Goal: Task Accomplishment & Management: Complete application form

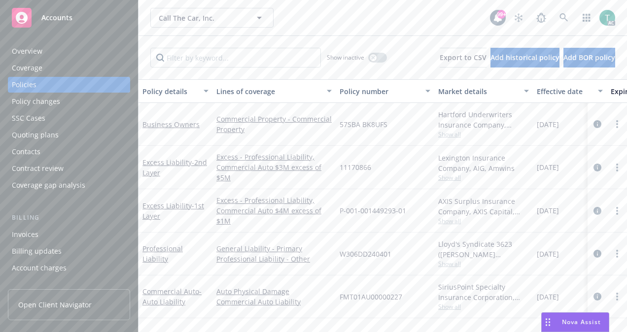
click at [48, 142] on div "Quoting plans" at bounding box center [35, 135] width 47 height 16
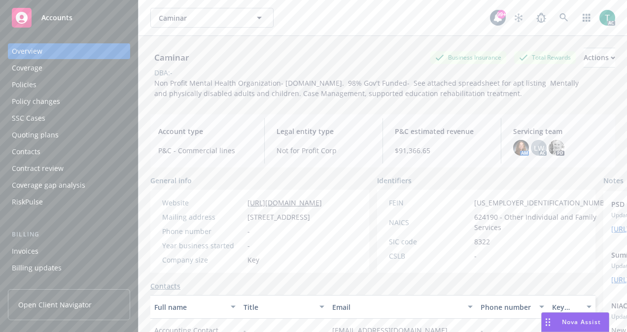
click at [41, 79] on div "Policies" at bounding box center [69, 85] width 114 height 16
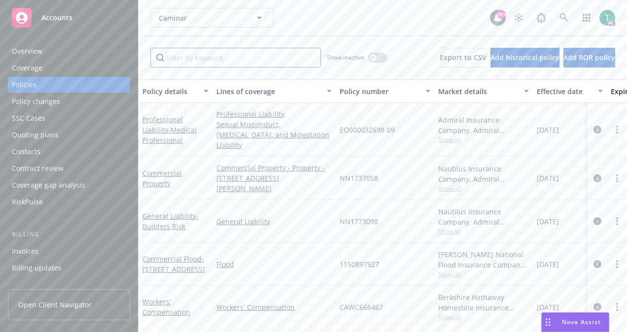
click at [181, 50] on input "Filter by keyword..." at bounding box center [235, 58] width 171 height 20
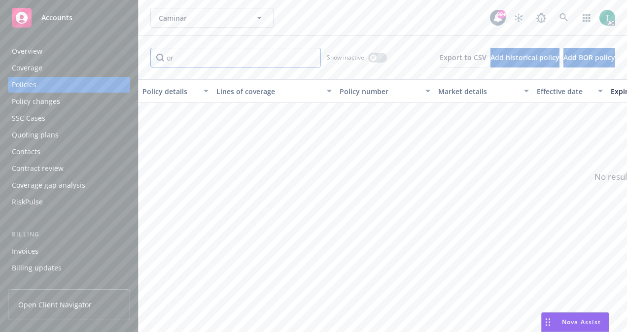
type input "o"
type input "p"
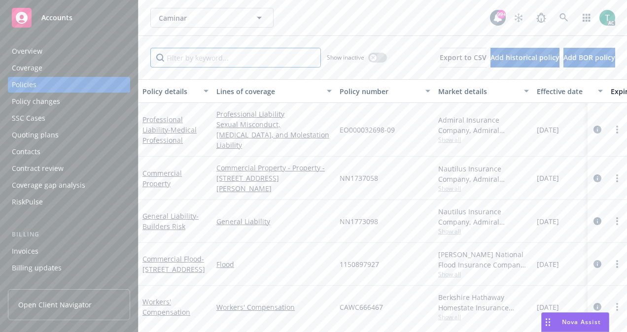
type input "h"
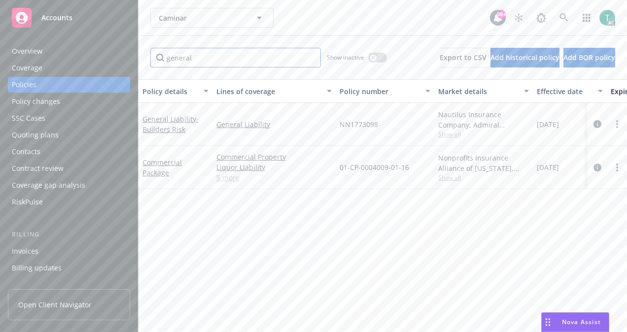
type input "general"
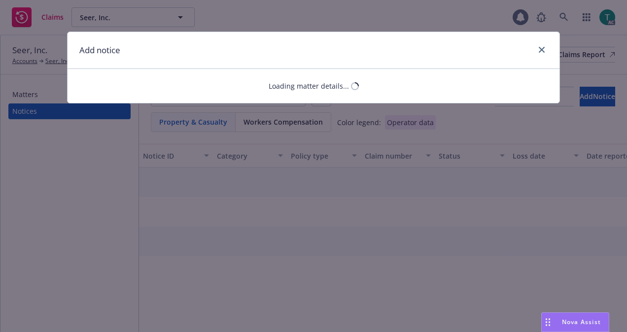
select select "CARGO_STOCK_INLAND_MARINE"
select select "open"
select select "CLAIM"
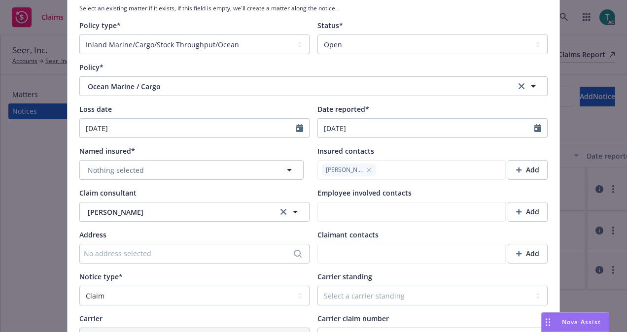
scroll to position [170, 0]
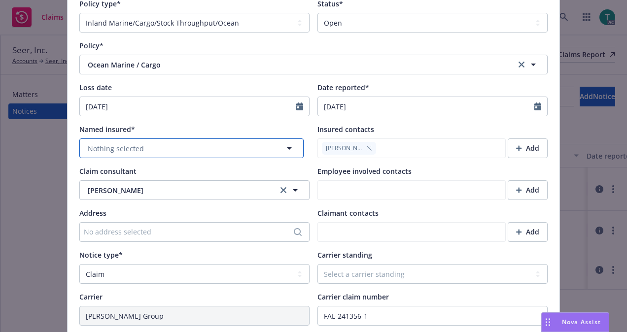
click at [288, 145] on icon "button" at bounding box center [289, 148] width 12 height 12
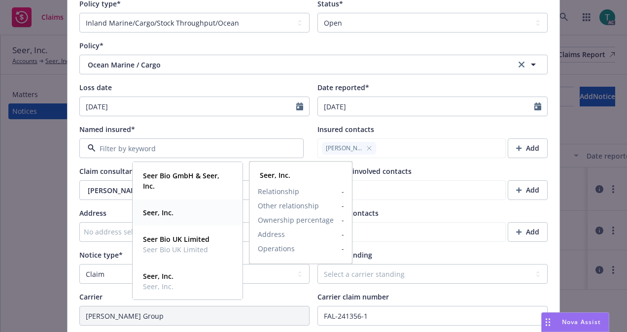
click at [179, 214] on div "Seer, Inc." at bounding box center [187, 213] width 97 height 14
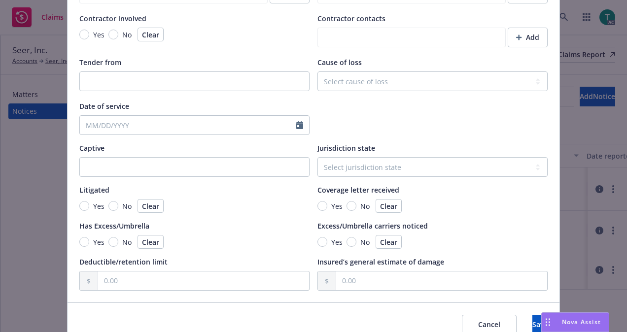
scroll to position [958, 0]
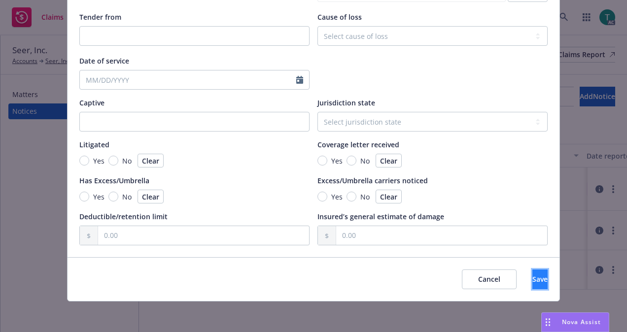
click at [532, 273] on button "Save" at bounding box center [539, 280] width 15 height 20
type textarea "x"
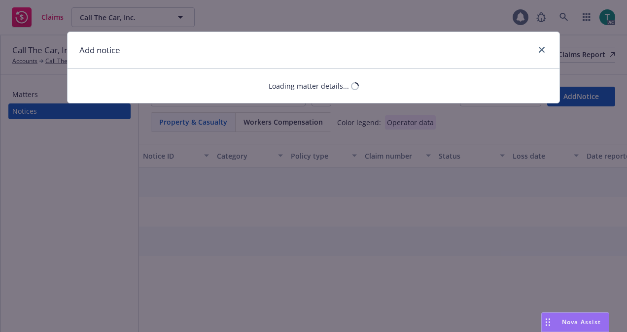
select select "AUTO"
select select "open"
select select "CLAIM"
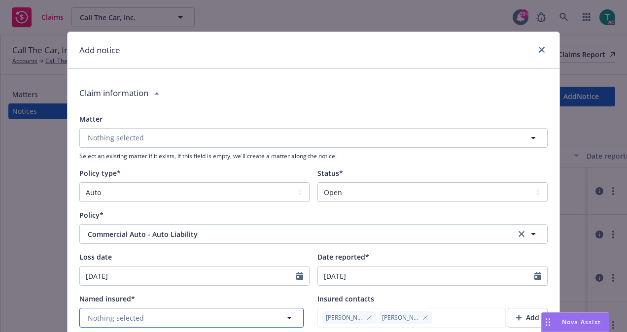
click at [144, 313] on button "Nothing selected" at bounding box center [191, 318] width 224 height 20
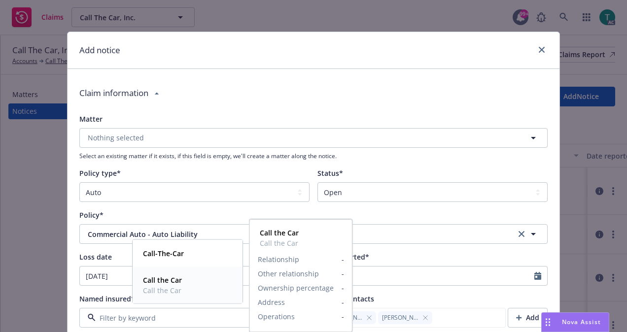
click at [173, 281] on strong "Call the Car" at bounding box center [162, 279] width 39 height 9
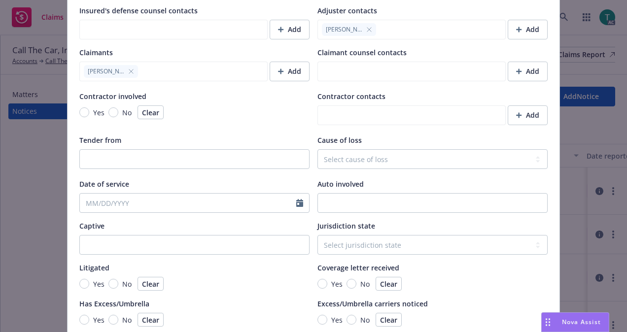
scroll to position [937, 0]
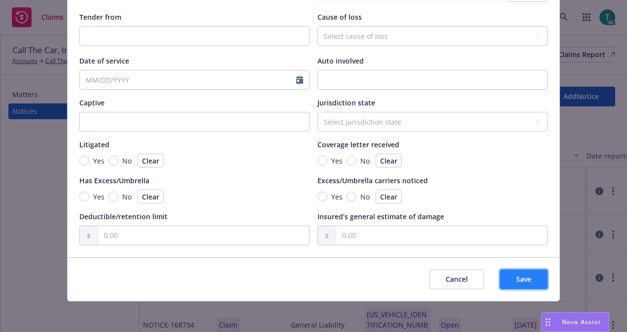
click at [523, 281] on span "Save" at bounding box center [523, 278] width 15 height 9
type textarea "x"
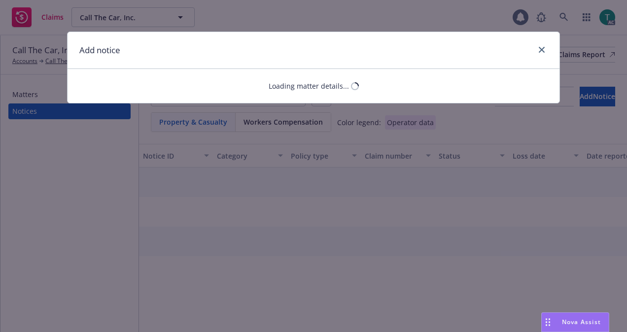
select select "AUTO"
select select "open"
select select "CLAIM"
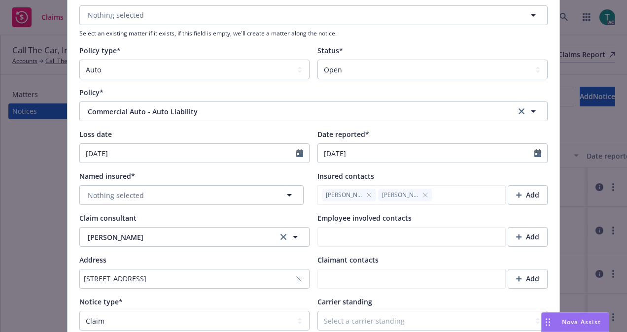
scroll to position [124, 0]
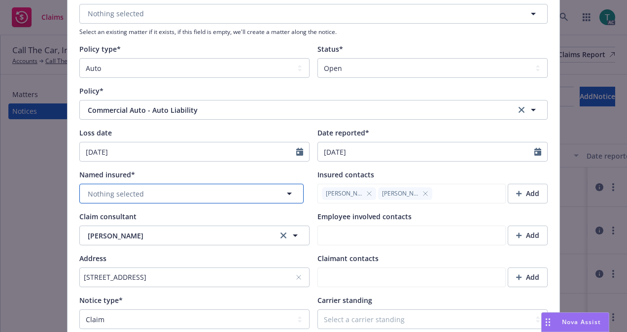
click at [130, 189] on span "Nothing selected" at bounding box center [116, 194] width 56 height 10
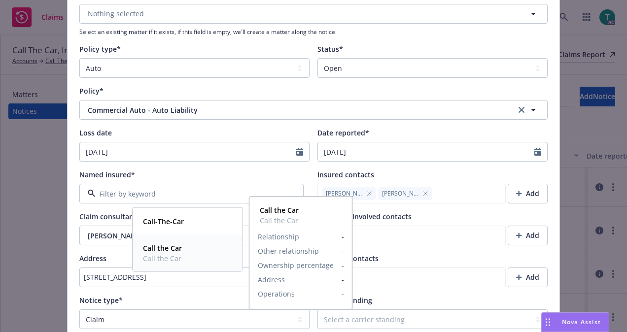
drag, startPoint x: 165, startPoint y: 244, endPoint x: 167, endPoint y: 237, distance: 8.0
click at [167, 237] on div "Call the Car Call the Car Relationship - Other relationship - Ownership percent…" at bounding box center [187, 253] width 109 height 36
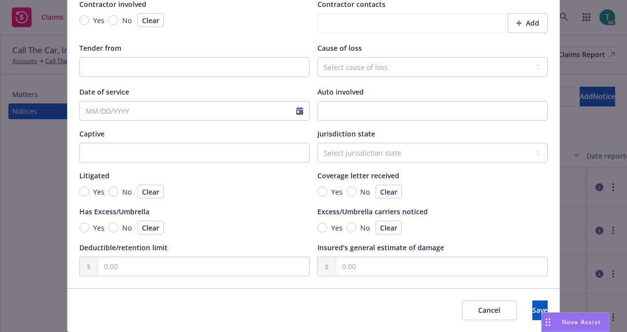
scroll to position [937, 0]
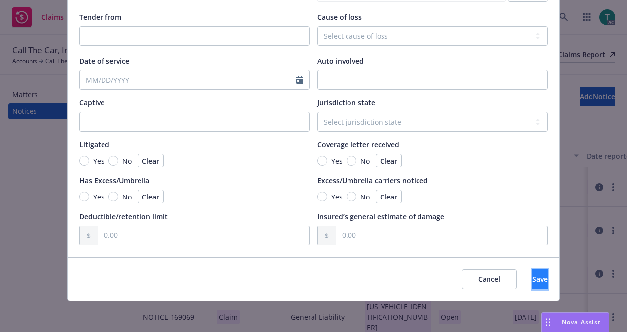
click at [534, 274] on button "Save" at bounding box center [539, 280] width 15 height 20
type textarea "x"
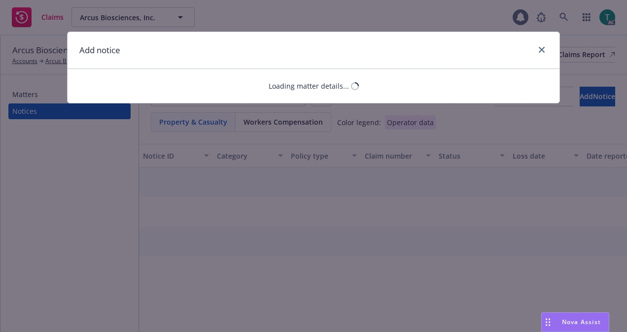
select select "PRODUCT_LIABILITY"
select select "open"
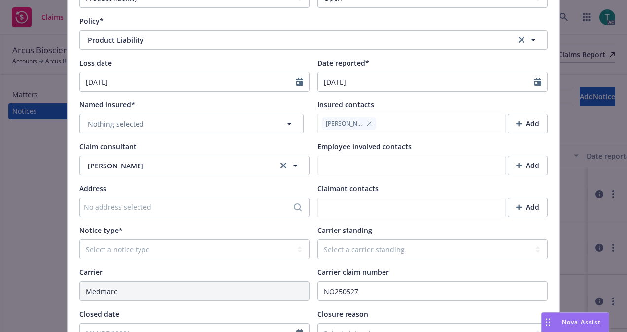
scroll to position [198, 0]
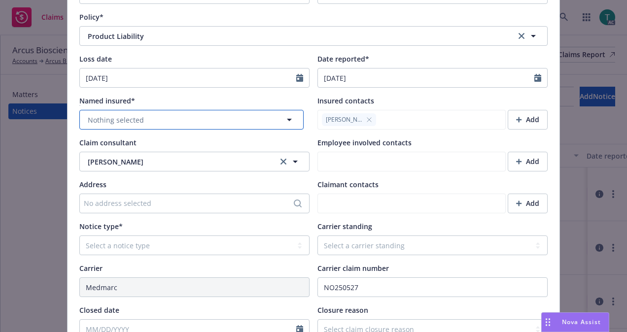
click at [157, 114] on button "Nothing selected" at bounding box center [191, 120] width 224 height 20
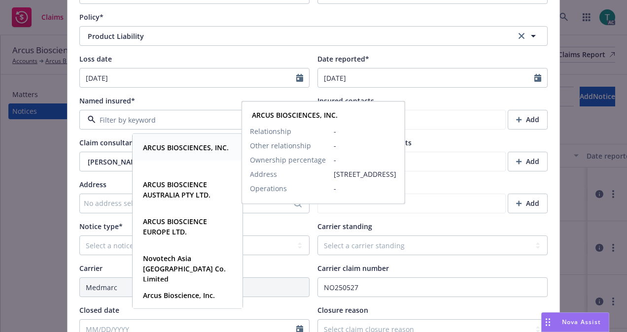
click at [179, 143] on strong "ARCUS BIOSCIENCES, INC." at bounding box center [186, 147] width 86 height 9
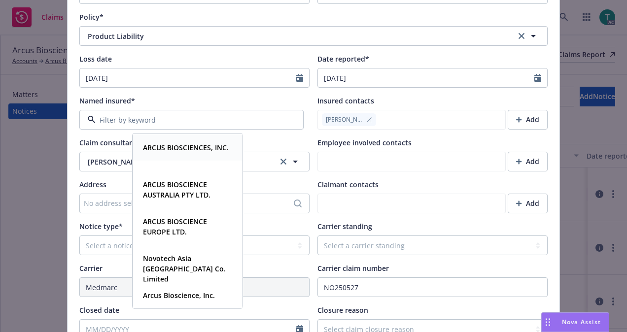
type textarea "x"
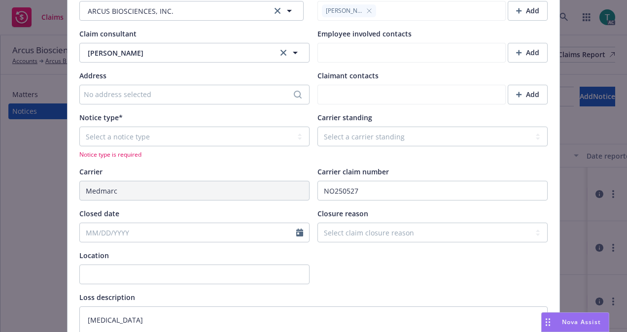
scroll to position [308, 0]
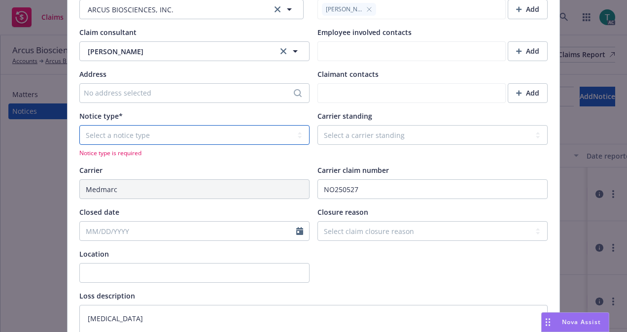
click at [253, 127] on select "Select a notice type Claim Incident/Occurence/Circumstance" at bounding box center [194, 135] width 230 height 20
select select "CLAIM"
click at [79, 125] on select "Select a notice type Claim Incident/Occurence/Circumstance" at bounding box center [194, 135] width 230 height 20
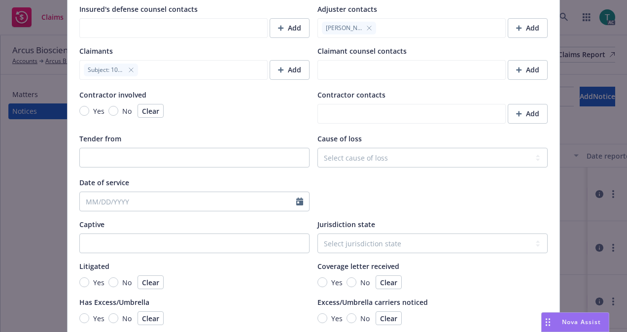
scroll to position [937, 0]
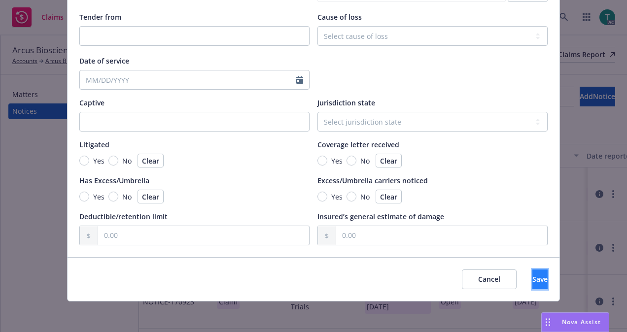
click at [532, 279] on button "Save" at bounding box center [539, 280] width 15 height 20
type textarea "x"
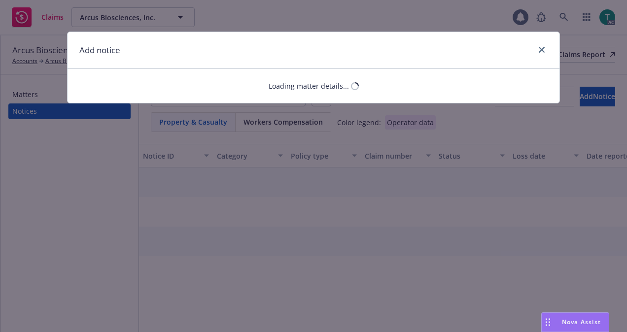
select select "PRODUCT_LIABILITY"
select select "open"
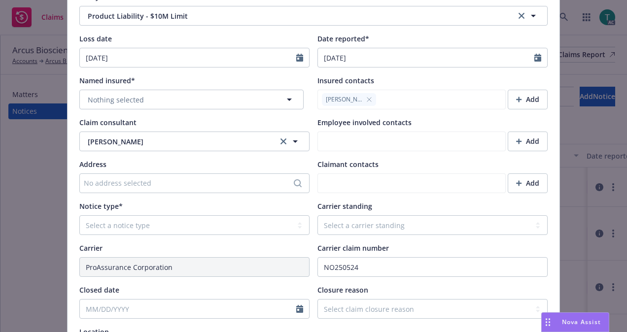
scroll to position [233, 0]
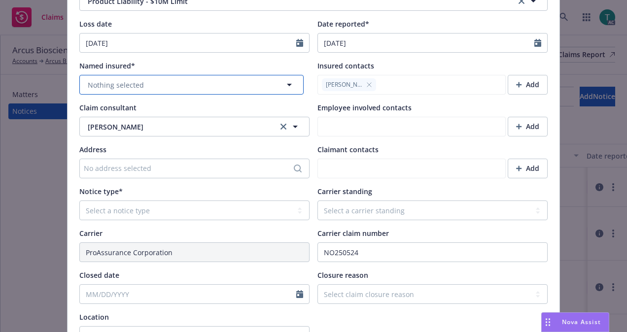
click at [161, 84] on button "Nothing selected" at bounding box center [191, 85] width 224 height 20
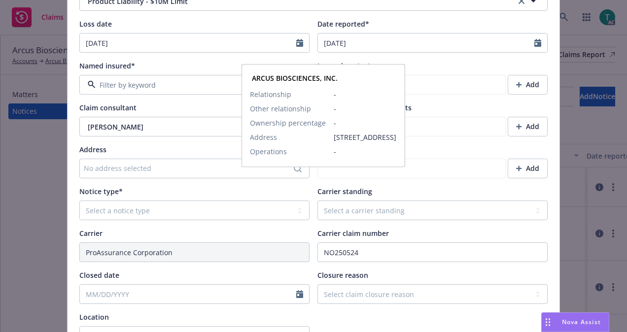
click at [173, 108] on strong "ARCUS BIOSCIENCES, INC." at bounding box center [186, 111] width 86 height 9
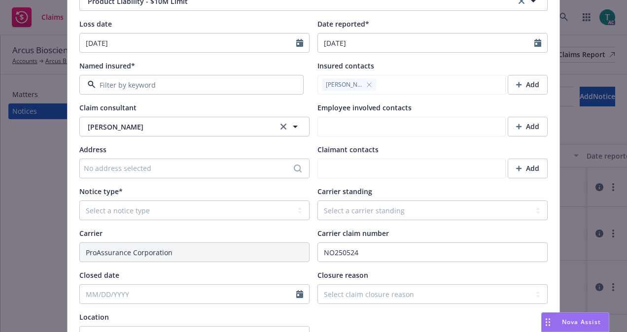
type textarea "x"
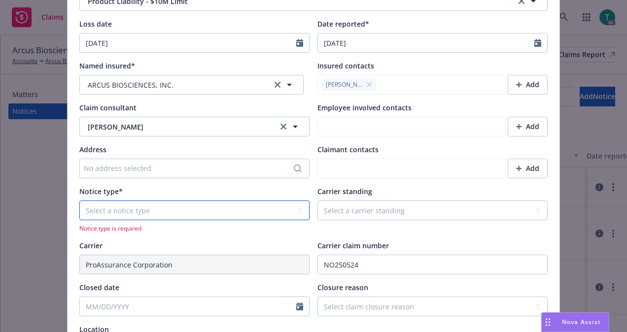
click at [177, 212] on select "Select a notice type Claim Incident/Occurence/Circumstance" at bounding box center [194, 211] width 230 height 20
select select "CLAIM"
click at [79, 201] on select "Select a notice type Claim Incident/Occurence/Circumstance" at bounding box center [194, 211] width 230 height 20
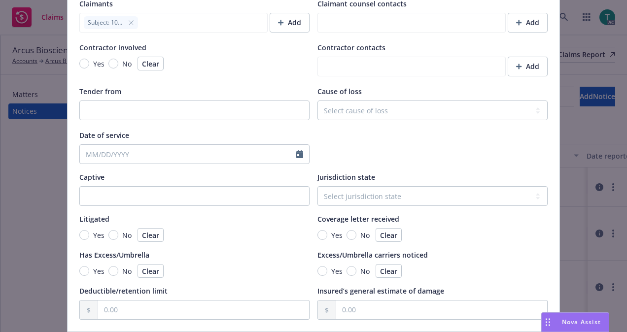
scroll to position [937, 0]
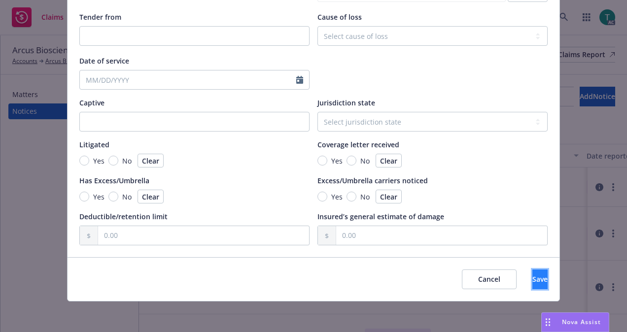
click at [532, 277] on button "Save" at bounding box center [539, 280] width 15 height 20
type textarea "x"
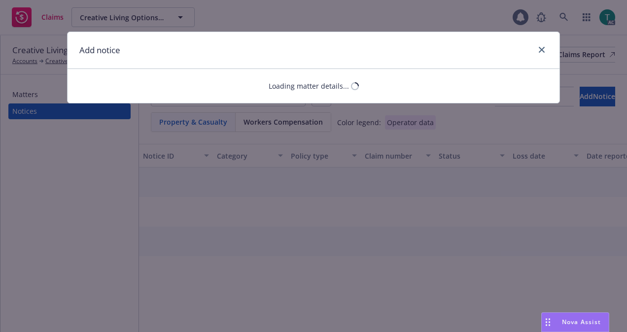
select select "EMPLOYMENT_PRACTICES_LIABILITY"
select select "open"
select select "CLAIM"
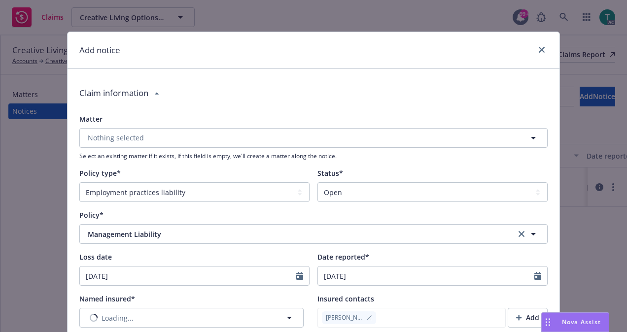
type textarea "x"
type textarea "Insured received notice from former employee alleging: 1. Hostile Work Environm…"
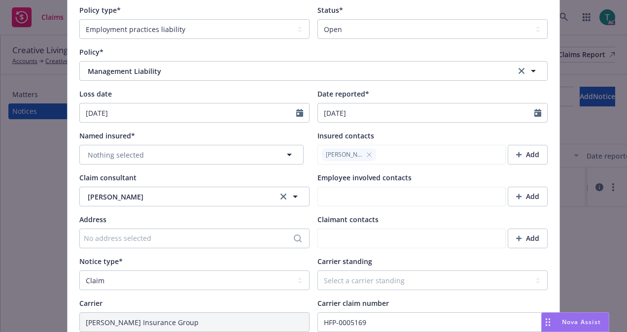
scroll to position [175, 0]
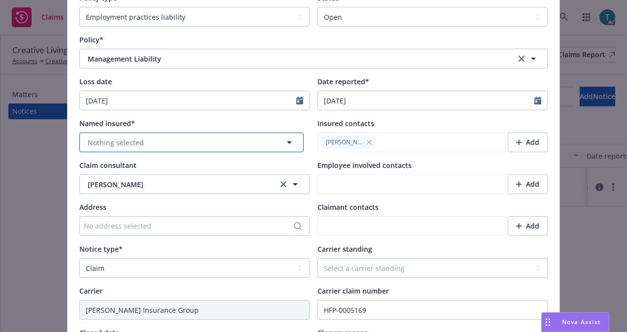
click at [206, 141] on button "Nothing selected" at bounding box center [191, 143] width 224 height 20
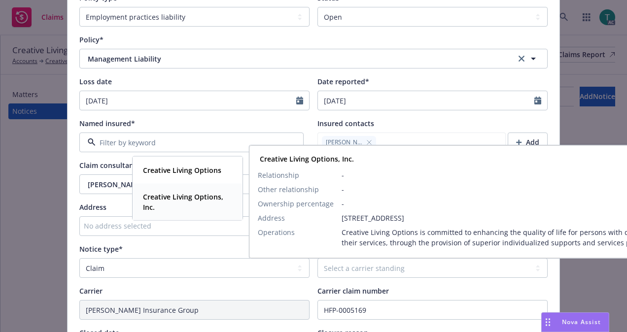
click at [180, 205] on span "Creative Living Options, Inc." at bounding box center [186, 202] width 87 height 21
type textarea "x"
type textarea "Insured received notice from former employee alleging: 1. Hostile Work Environm…"
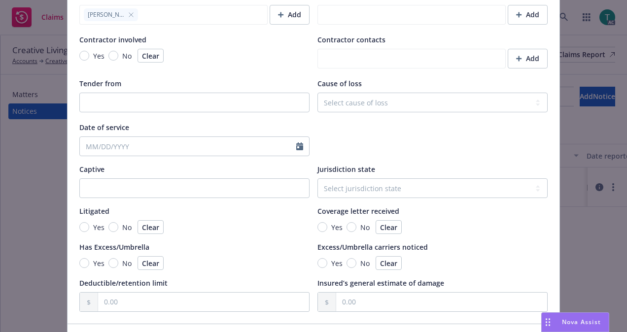
scroll to position [948, 0]
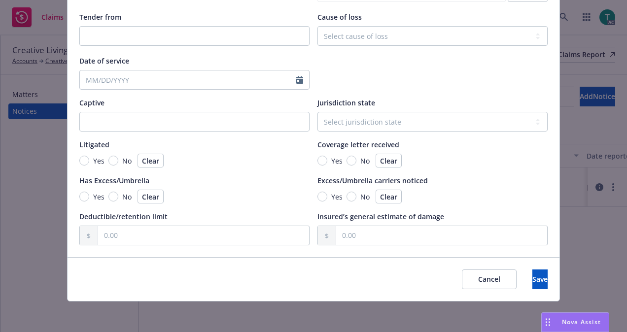
click at [528, 268] on div "Cancel Save" at bounding box center [314, 279] width 492 height 44
click at [532, 274] on span "Save" at bounding box center [539, 278] width 15 height 9
type textarea "x"
type textarea "Insured received notice from former employee alleging: 1. Hostile Work Environm…"
type textarea "x"
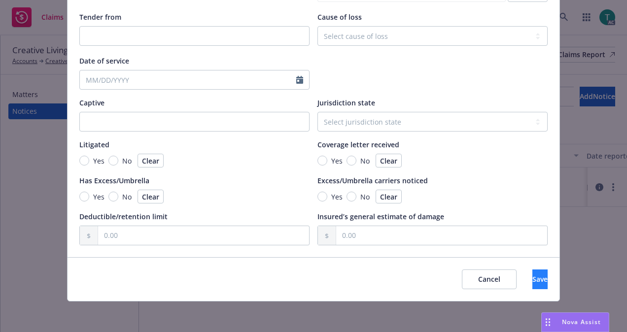
type textarea "Insured received notice from former employee alleging: 1. Hostile Work Environm…"
type textarea "x"
type textarea "Insured received notice from former employee alleging: 1. Hostile Work Environm…"
type textarea "x"
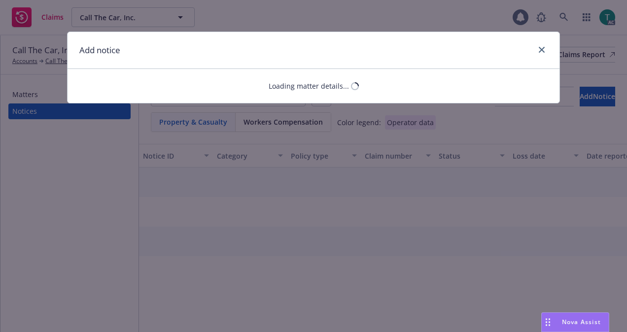
select select "GENERAL_LIABILITY"
select select "open"
select select "CLAIM"
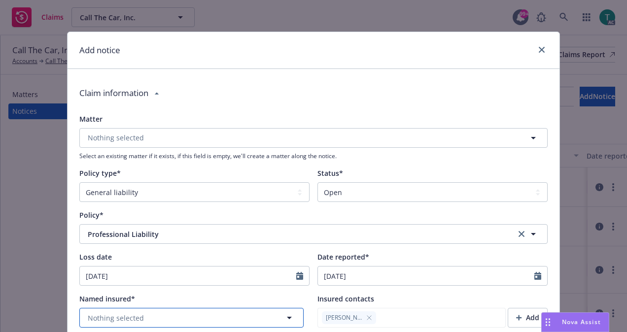
click at [120, 322] on span "Nothing selected" at bounding box center [116, 318] width 56 height 10
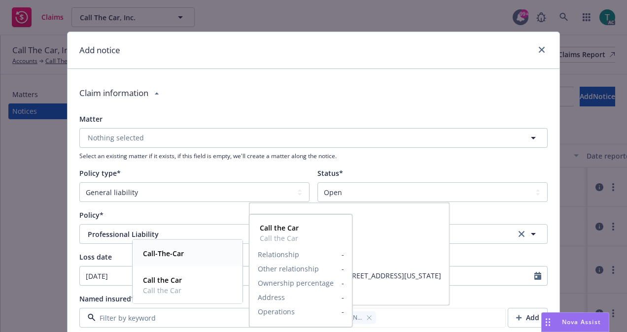
click at [170, 255] on strong "Call-The-Car" at bounding box center [163, 253] width 41 height 9
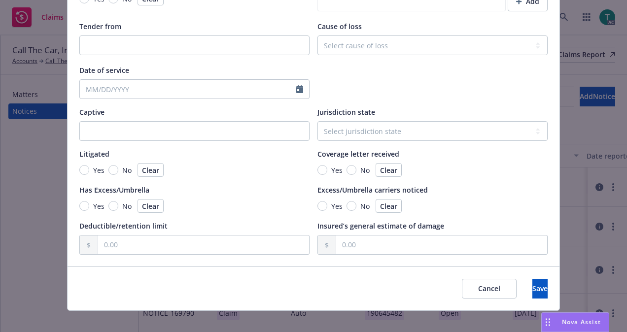
scroll to position [941, 0]
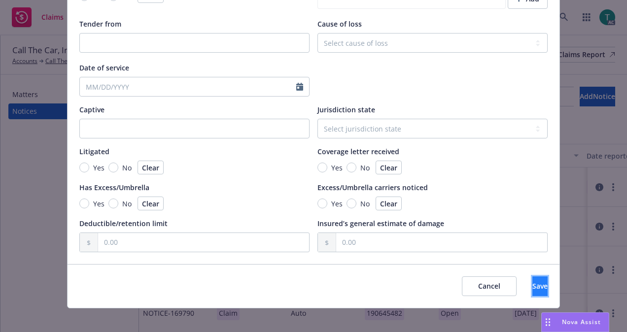
click at [532, 280] on button "Save" at bounding box center [539, 286] width 15 height 20
type textarea "x"
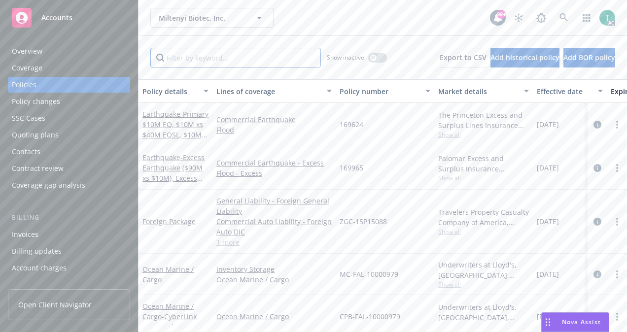
click at [250, 52] on input "Filter by keyword..." at bounding box center [235, 58] width 171 height 20
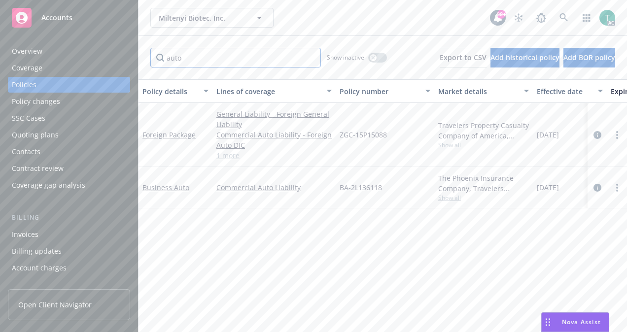
type input "auto"
click at [235, 154] on link "1 more" at bounding box center [273, 155] width 115 height 10
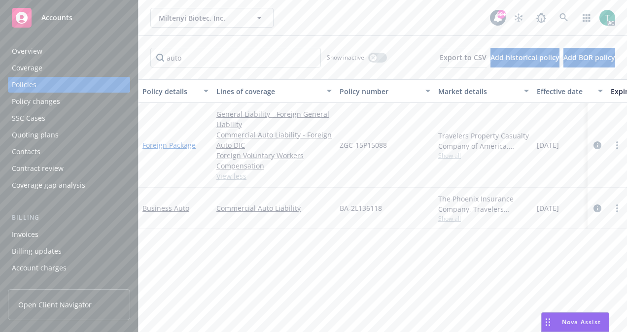
click at [173, 140] on div "Foreign Package" at bounding box center [175, 145] width 66 height 10
click at [177, 143] on link "Foreign Package" at bounding box center [168, 144] width 53 height 9
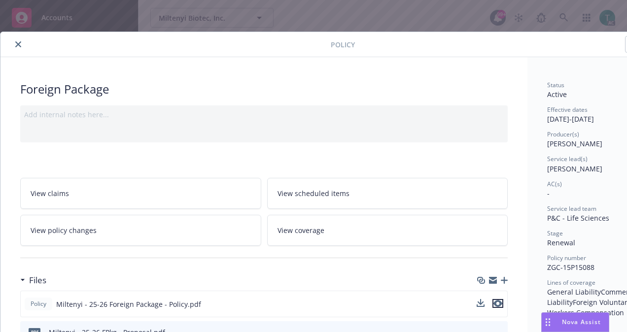
click at [501, 303] on icon "preview file" at bounding box center [497, 303] width 9 height 7
